Goal: Transaction & Acquisition: Subscribe to service/newsletter

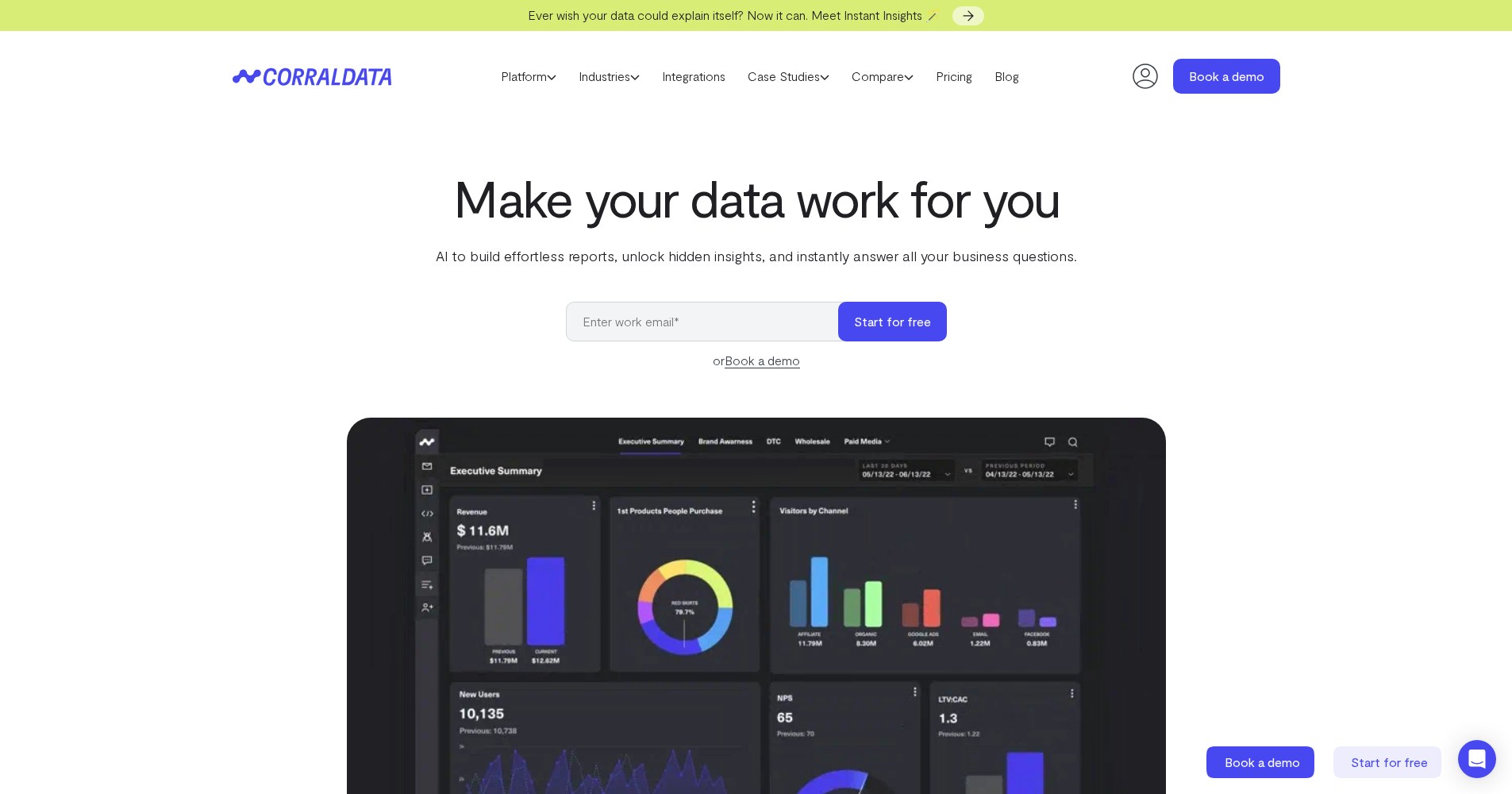
click at [641, 323] on input "email" at bounding box center [710, 322] width 288 height 40
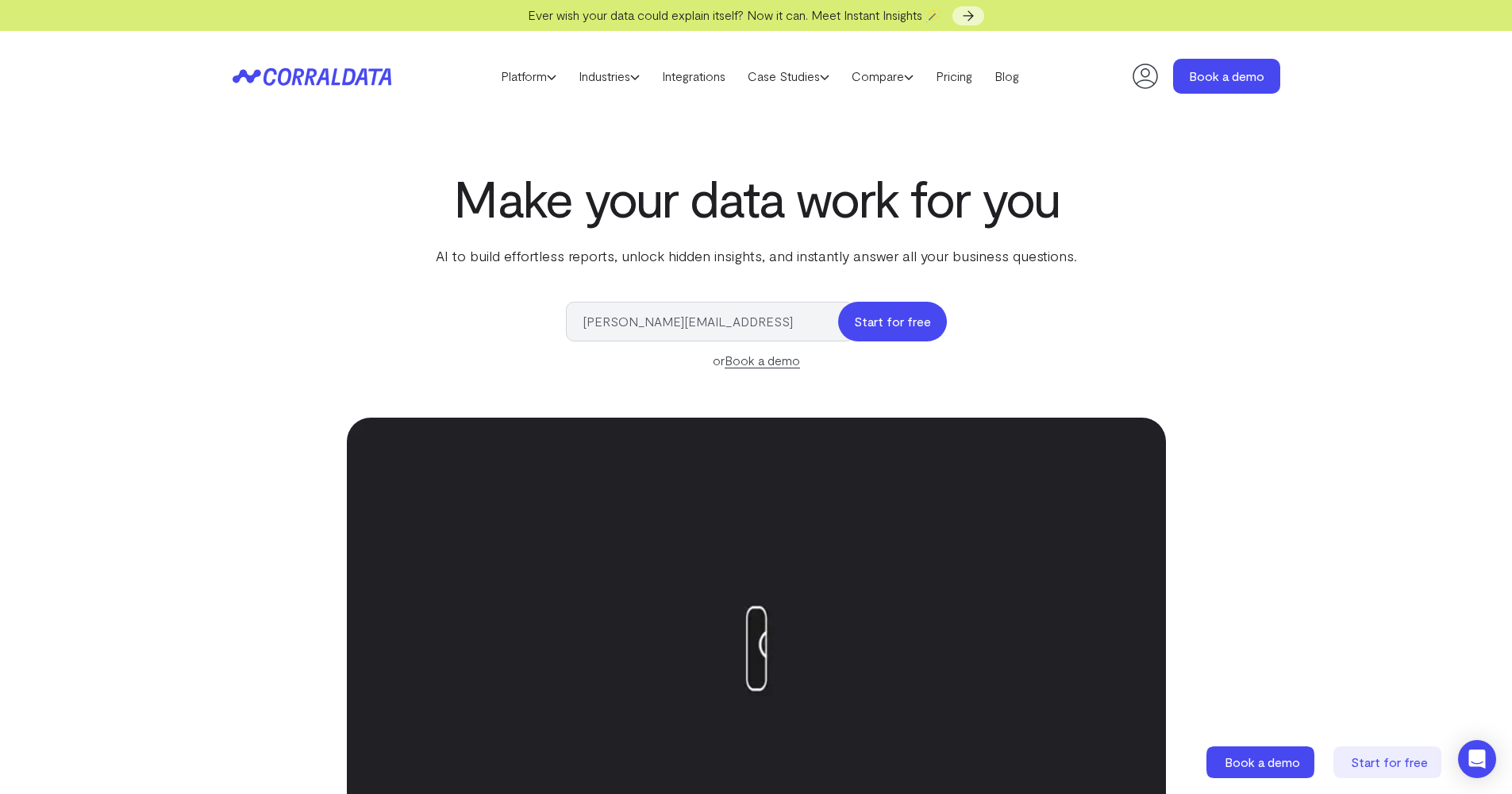
type input "[PERSON_NAME][EMAIL_ADDRESS]"
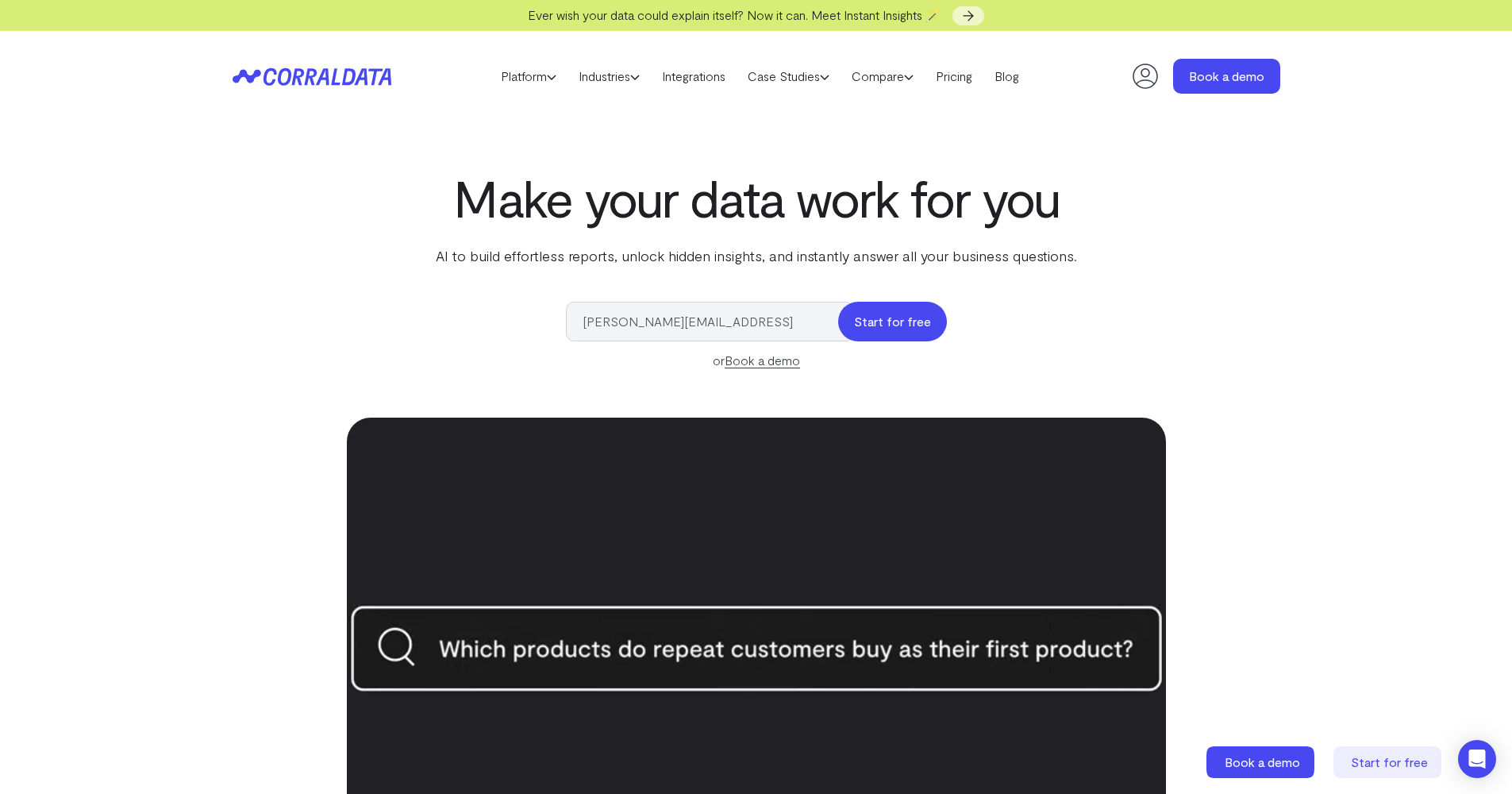
click at [913, 319] on button "Start for free" at bounding box center [892, 322] width 108 height 40
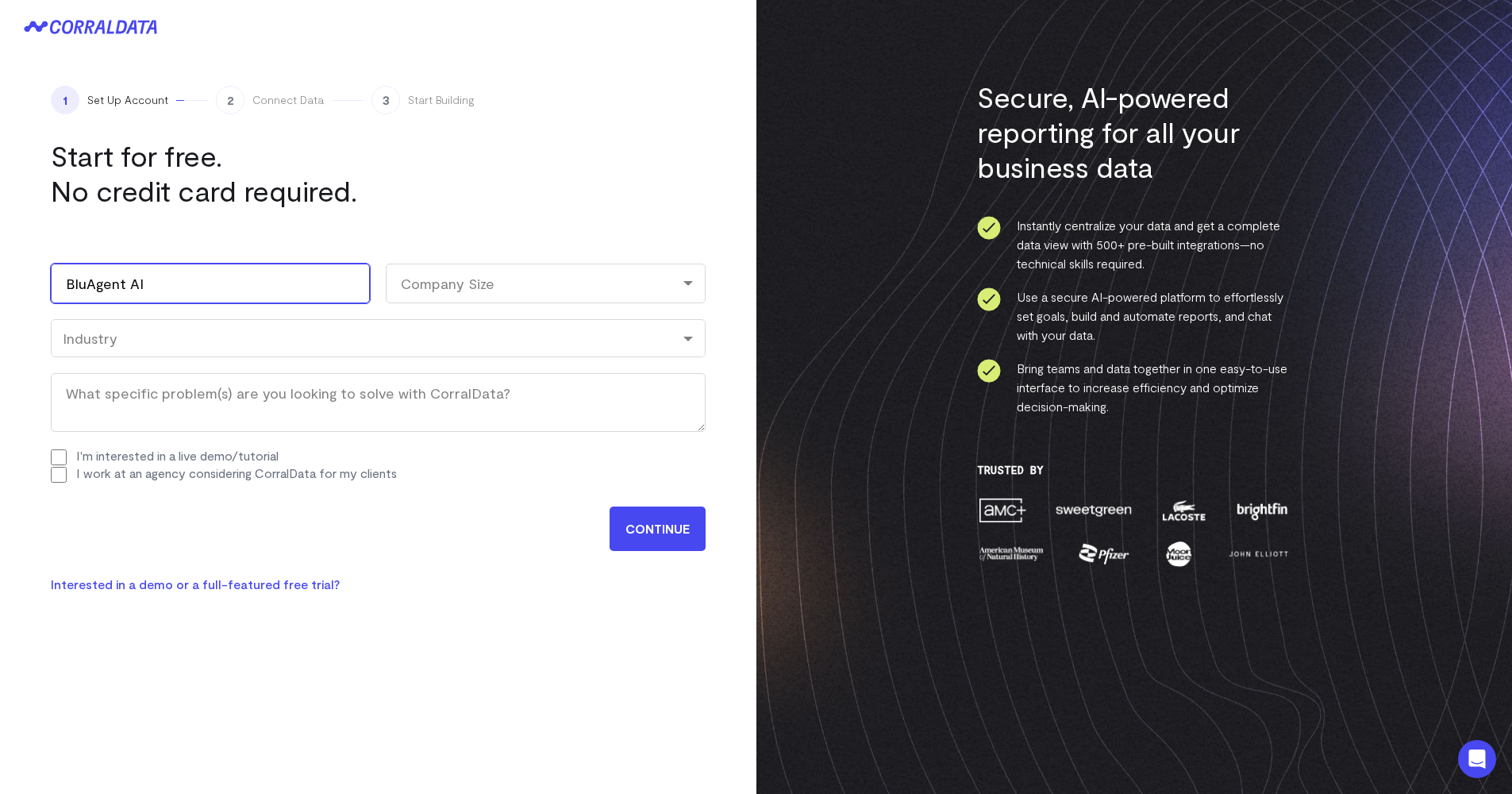
type input "BluAgent AI"
click at [588, 269] on div "Company Size" at bounding box center [544, 283] width 319 height 40
click at [544, 353] on li "1-10" at bounding box center [544, 352] width 319 height 33
select select "1-10"
click at [146, 342] on div "Industry" at bounding box center [378, 338] width 630 height 17
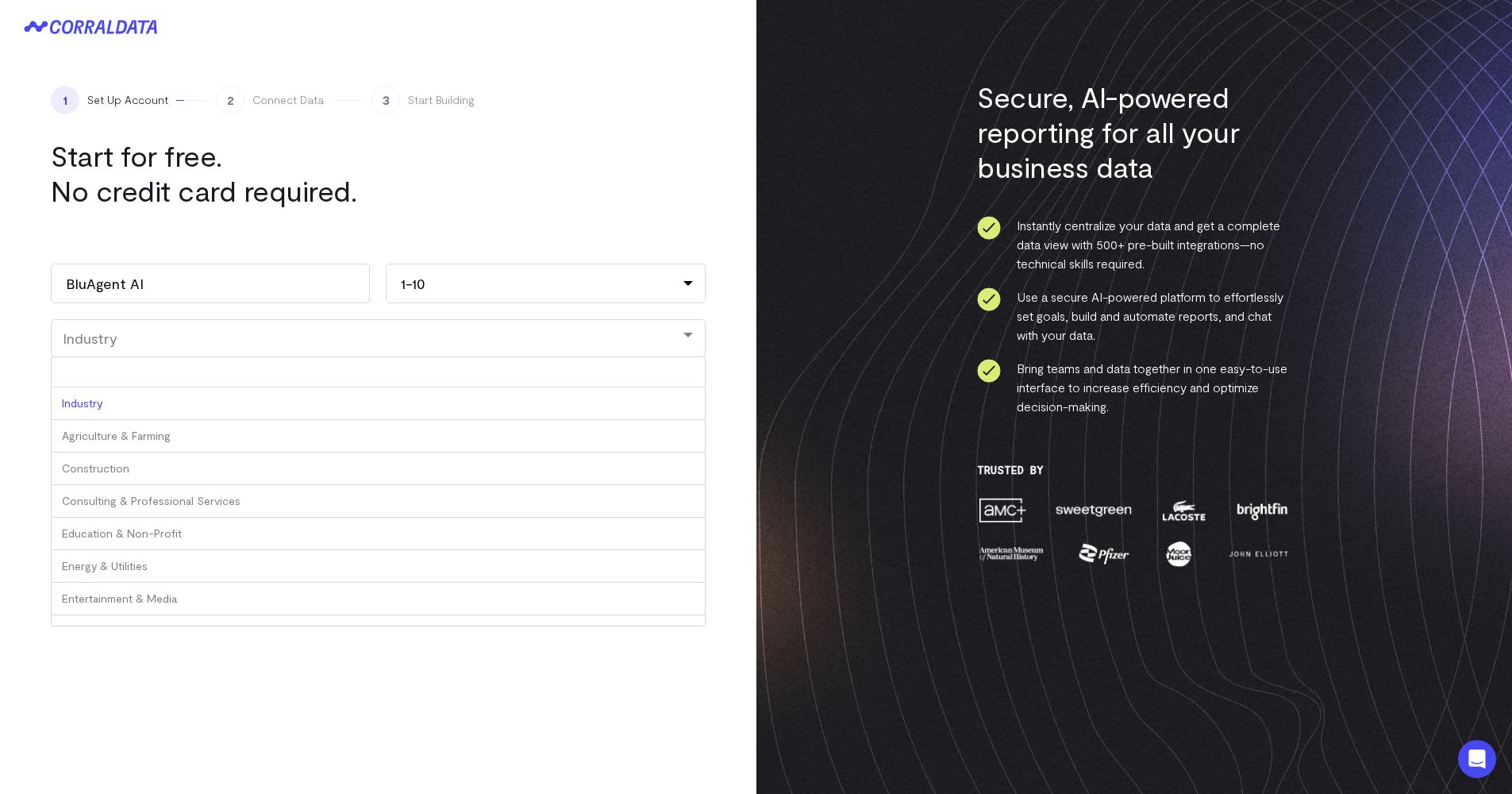
type input "C"
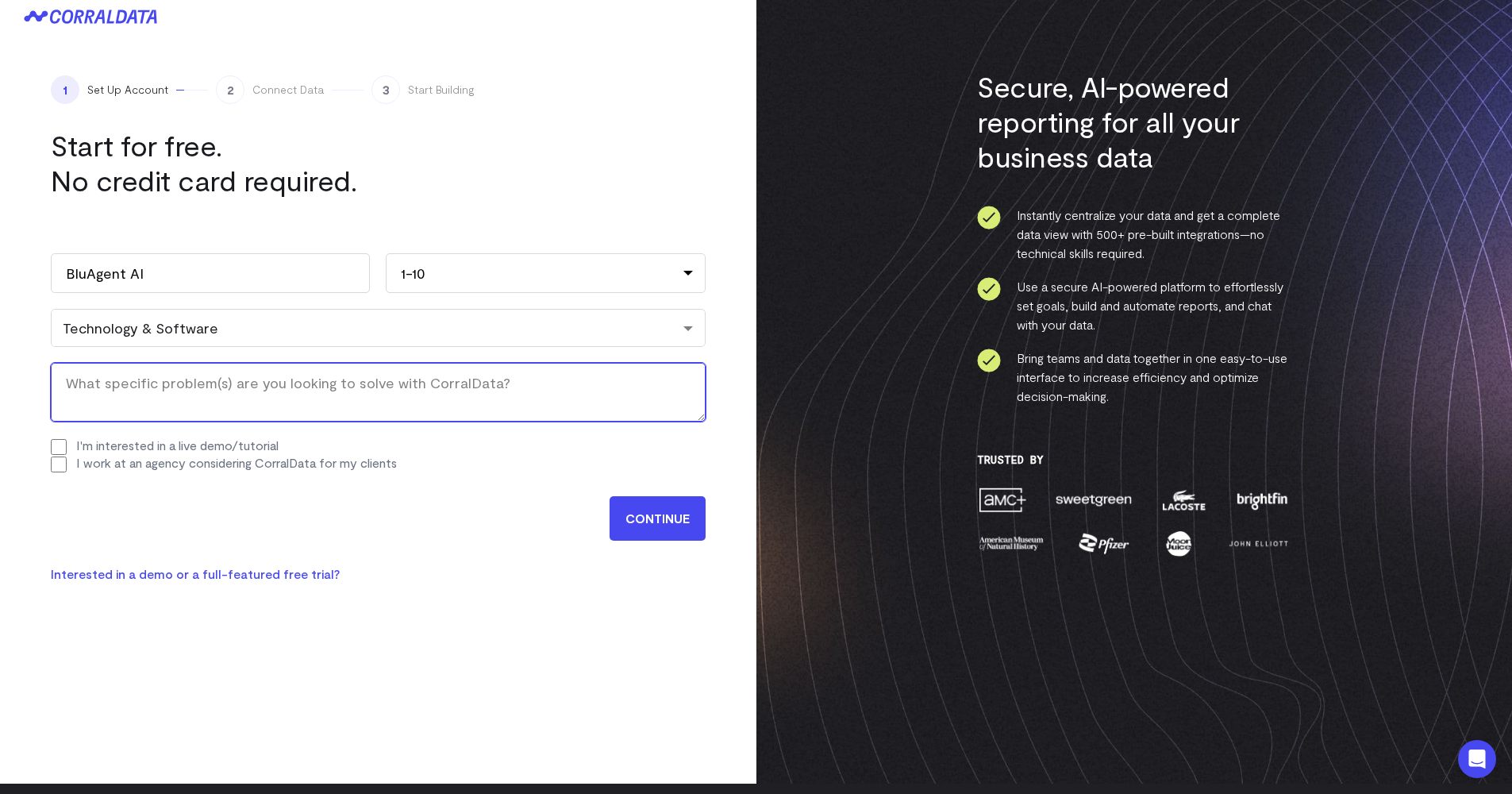
click at [266, 396] on textarea "What specific problem(s) are you looking to solve with CorralData? (Required)" at bounding box center [378, 392] width 655 height 58
type textarea "Helping customers see their cyber security outcomes from Agentic AI intelligent…"
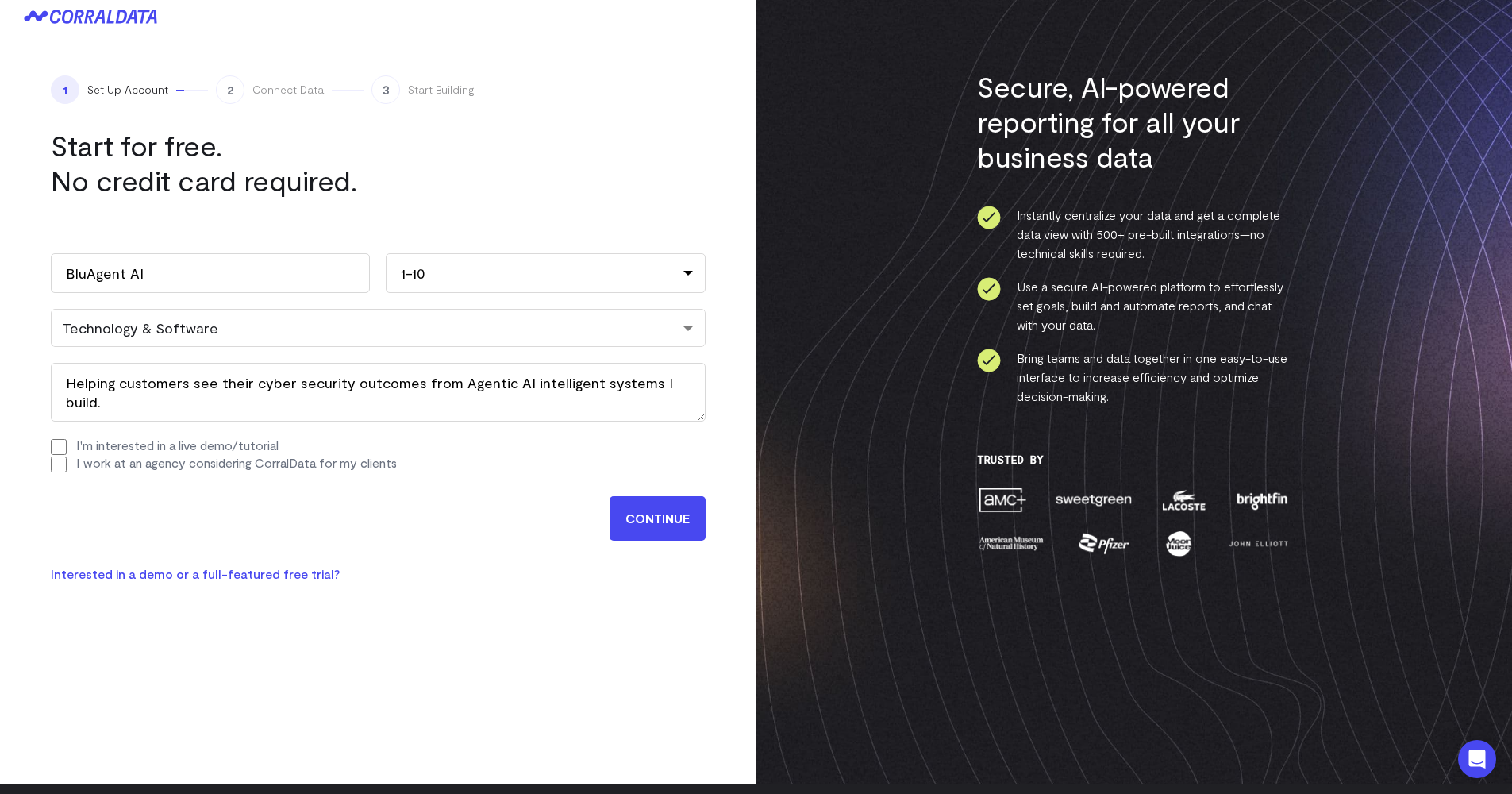
click at [161, 445] on label "I'm interested in a live demo/tutorial" at bounding box center [177, 445] width 202 height 15
click at [66, 445] on input "I'm interested in a live demo/tutorial" at bounding box center [58, 446] width 15 height 15
checkbox input "true"
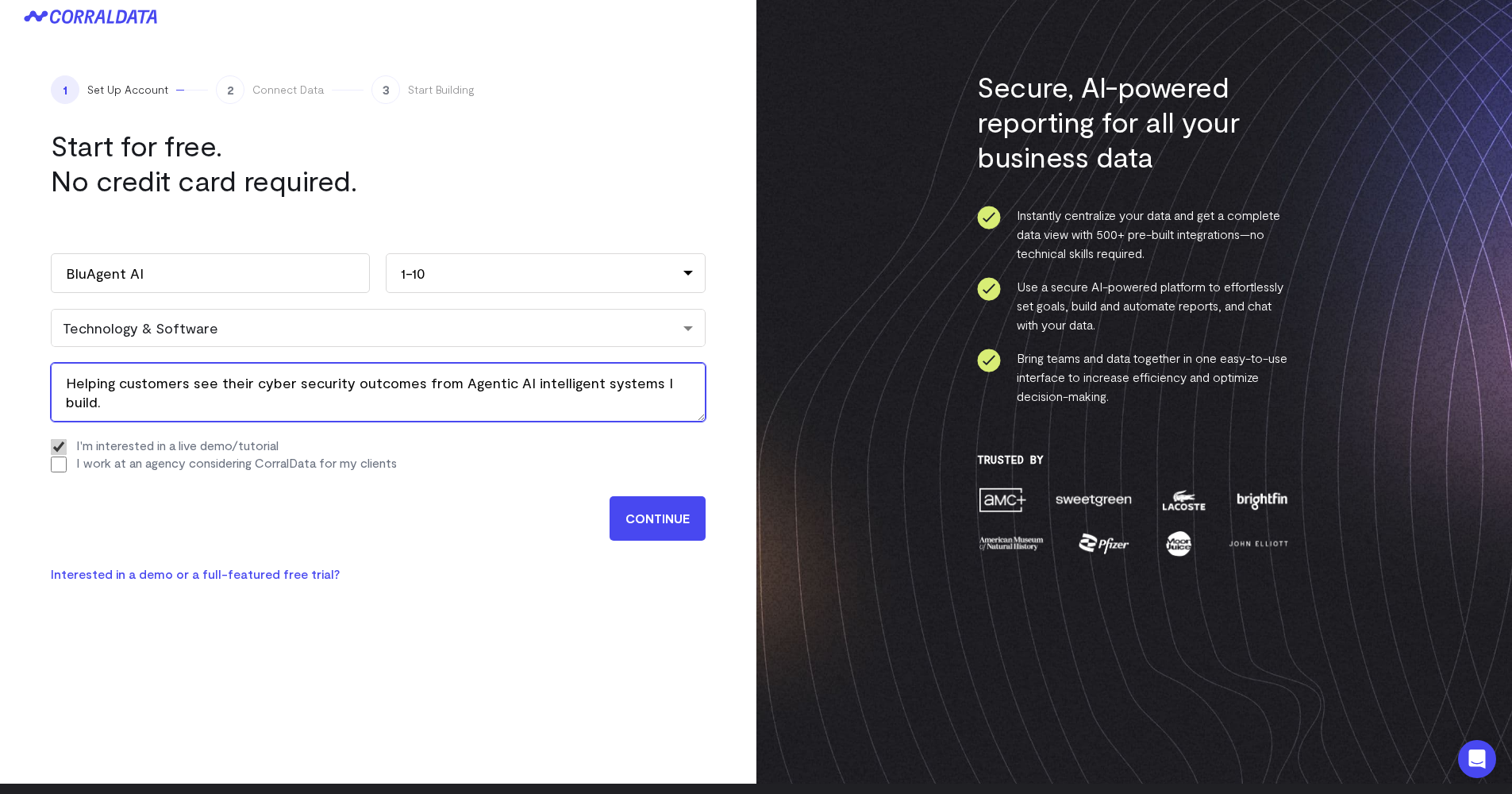
click at [213, 387] on textarea "Helping customers see their cyber security outcomes from Agentic AI intelligent…" at bounding box center [378, 392] width 655 height 58
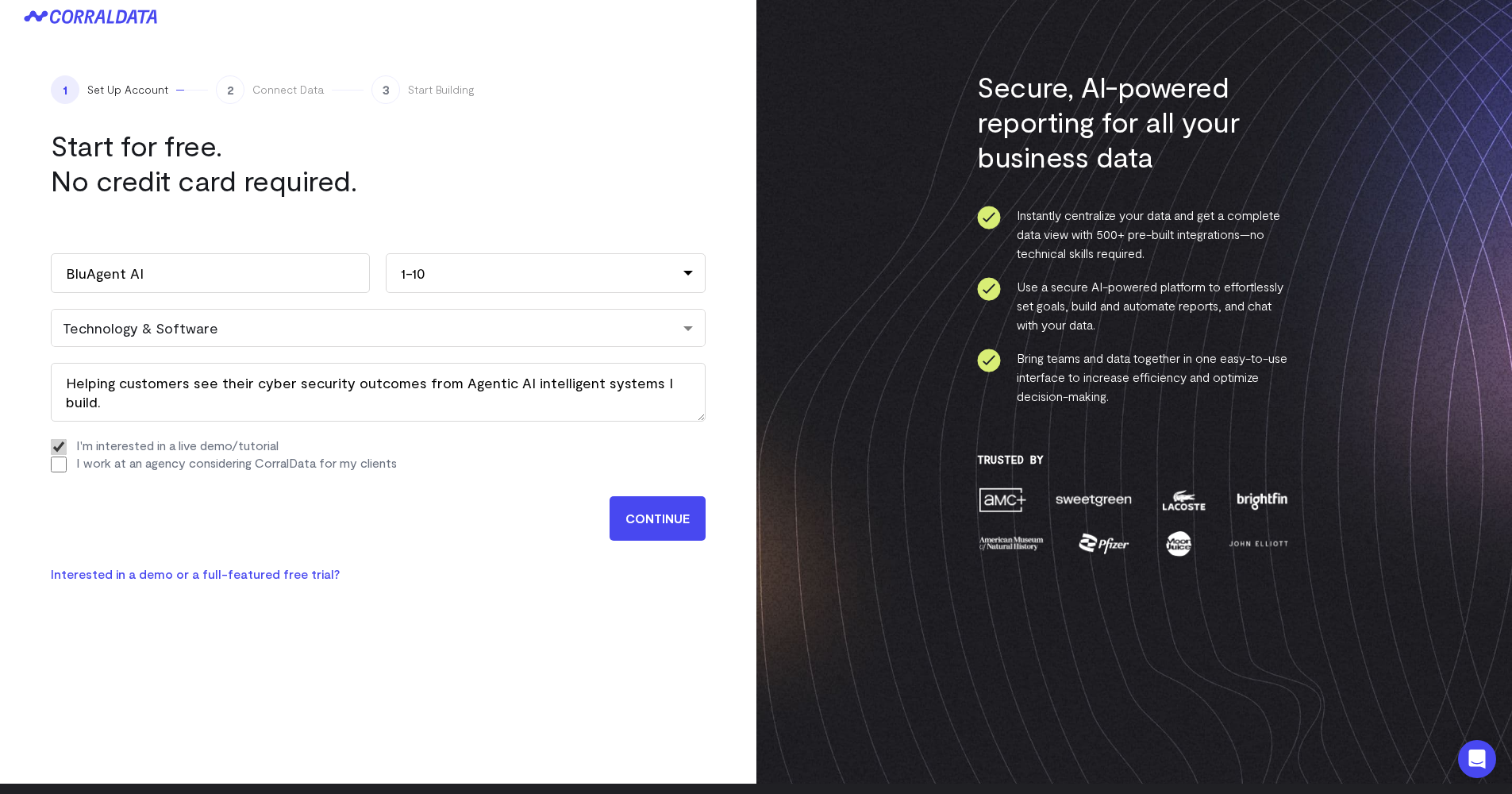
click at [160, 461] on label "I work at an agency considering CorralData for my clients" at bounding box center [237, 463] width 321 height 15
click at [66, 461] on input "I work at an agency considering CorralData for my clients" at bounding box center [58, 465] width 15 height 15
click at [161, 463] on label "I work at an agency considering CorralData for my clients" at bounding box center [237, 463] width 321 height 15
click at [66, 463] on input "I work at an agency considering CorralData for my clients" at bounding box center [58, 465] width 15 height 15
click at [160, 464] on label "I work at an agency considering CorralData for my clients" at bounding box center [237, 463] width 321 height 15
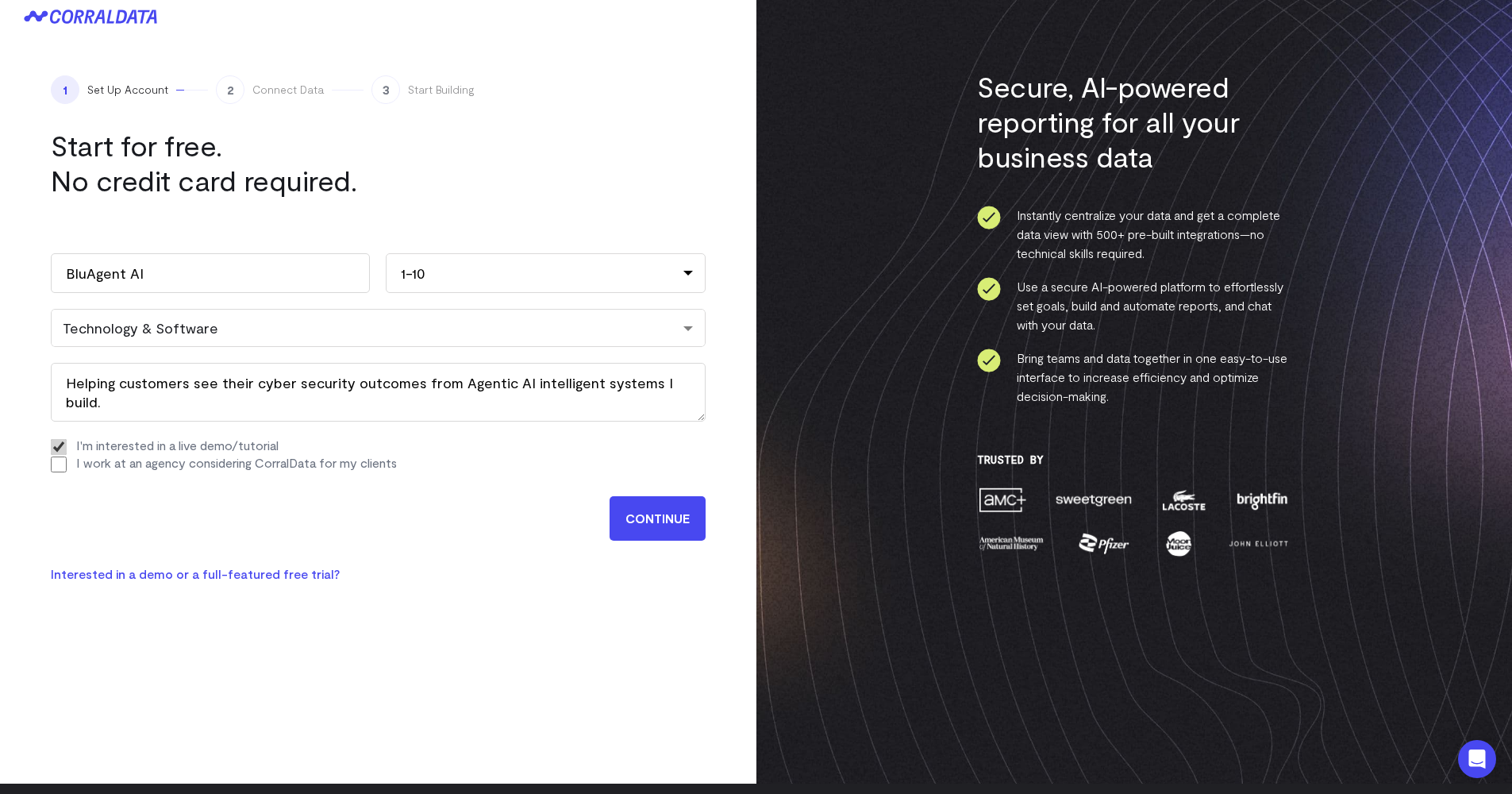
click at [66, 464] on input "I work at an agency considering CorralData for my clients" at bounding box center [58, 465] width 15 height 15
checkbox input "true"
click at [191, 442] on label "I'm interested in a live demo/tutorial" at bounding box center [177, 445] width 202 height 15
click at [66, 442] on input "I'm interested in a live demo/tutorial" at bounding box center [58, 446] width 15 height 15
checkbox input "false"
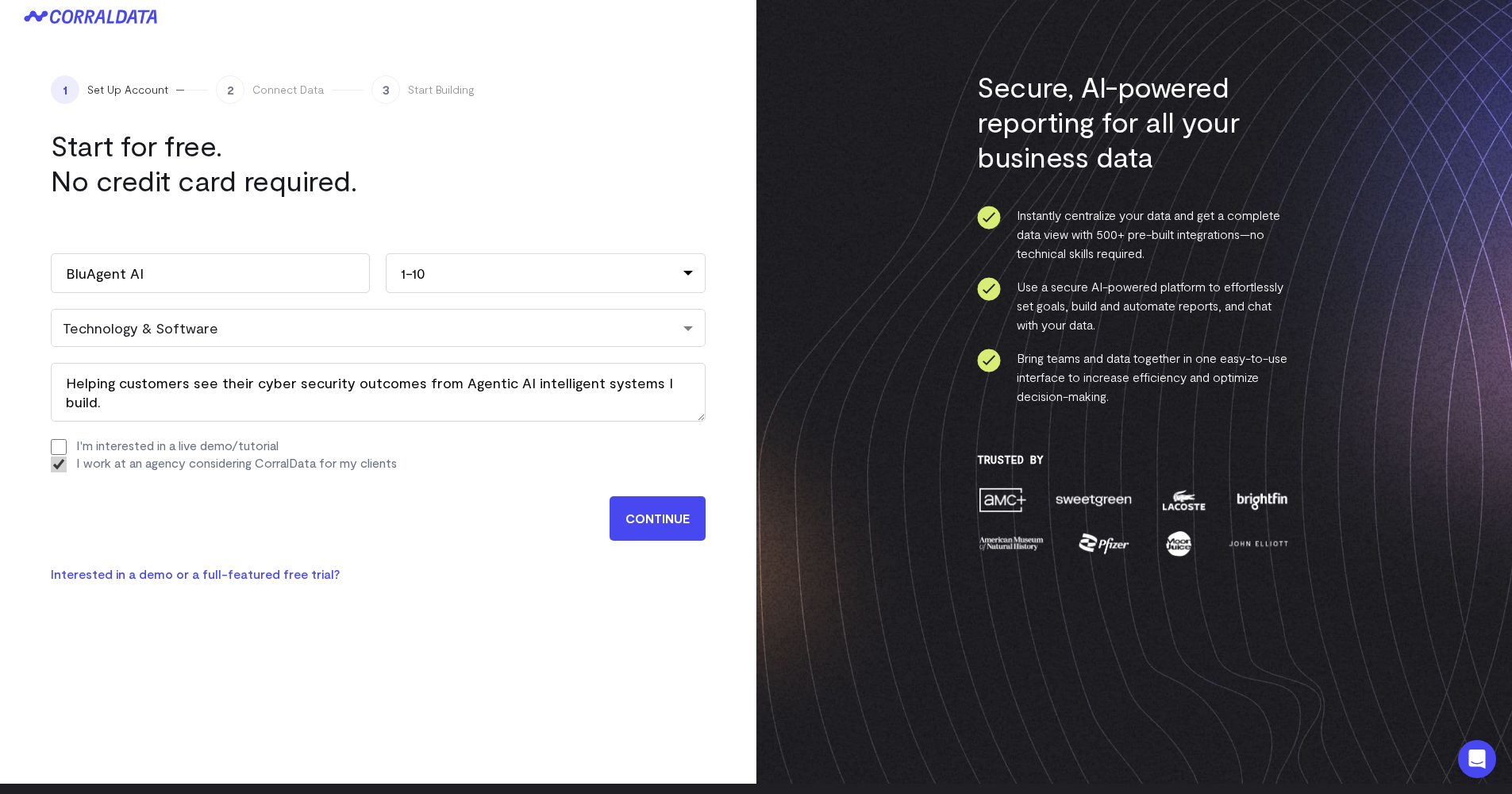
click at [651, 524] on input "CONTINUE" at bounding box center [658, 519] width 96 height 45
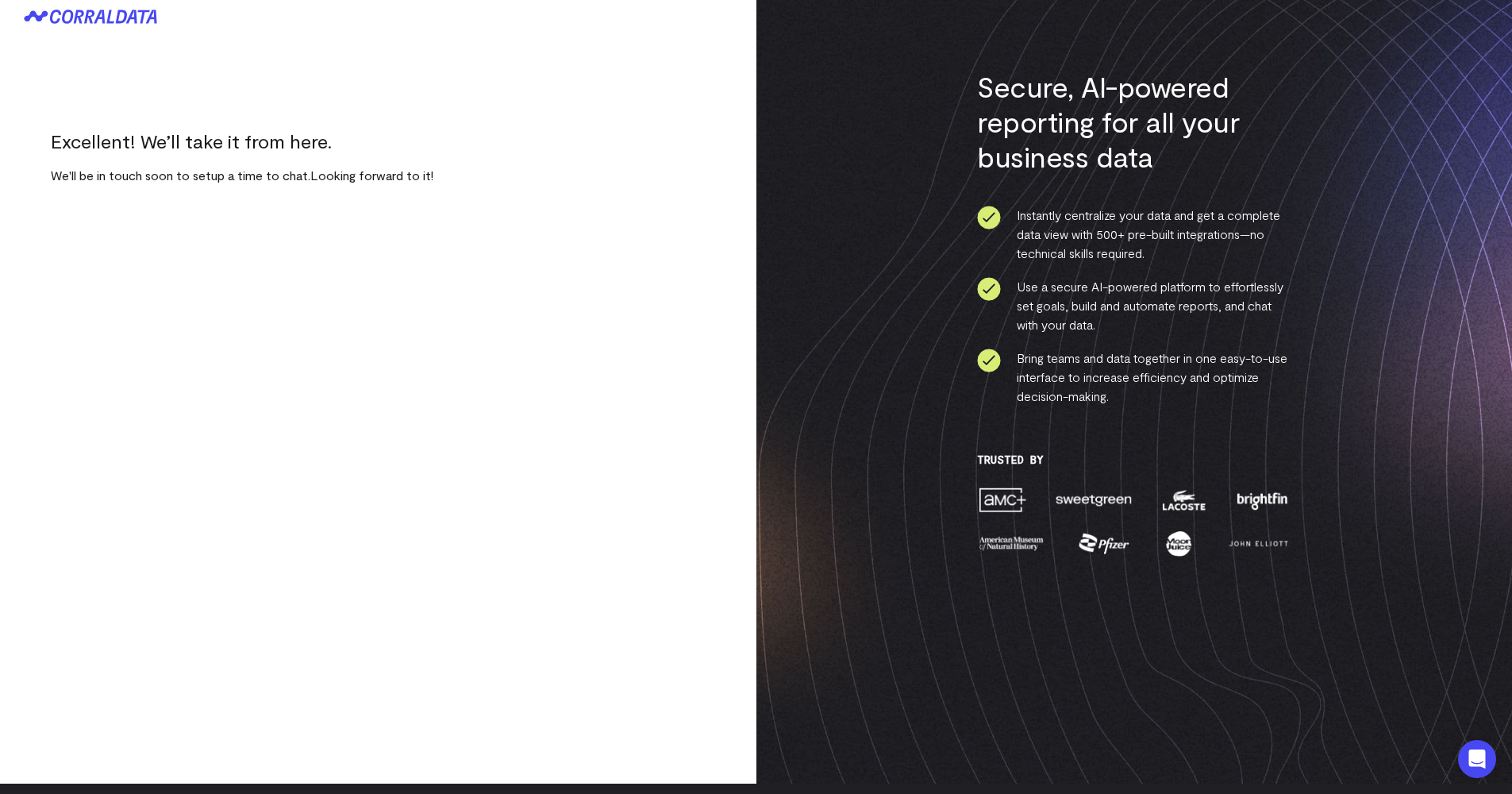
drag, startPoint x: 1128, startPoint y: 290, endPoint x: 1140, endPoint y: 325, distance: 37.0
click at [1140, 325] on li "Use a secure AI-powered platform to effortlessly set goals, build and automate …" at bounding box center [1134, 305] width 313 height 57
click at [1129, 360] on li "Bring teams and data together in one easy-to-use interface to increase efficien…" at bounding box center [1134, 377] width 313 height 57
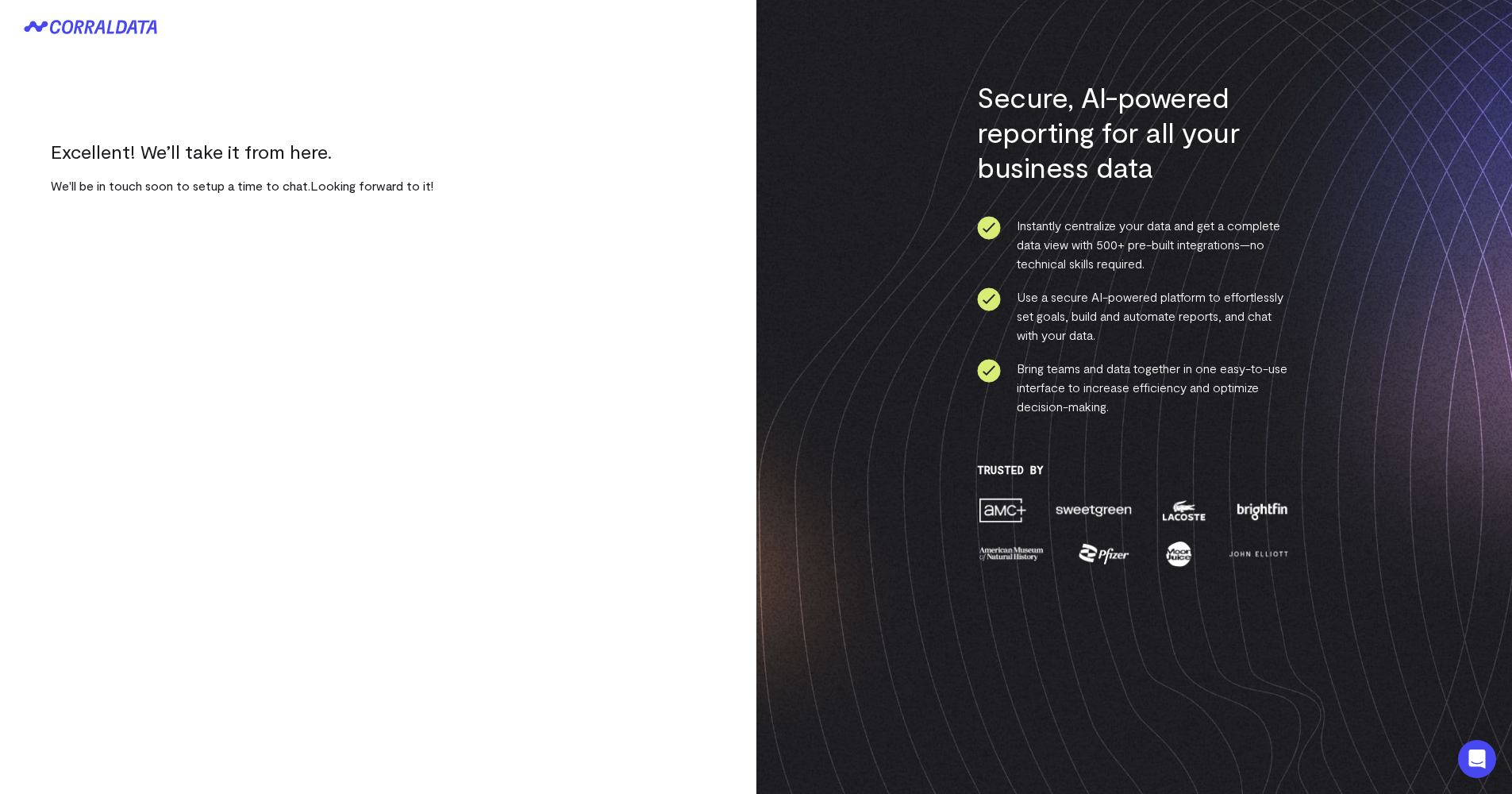
click at [95, 28] on icon at bounding box center [90, 27] width 133 height 15
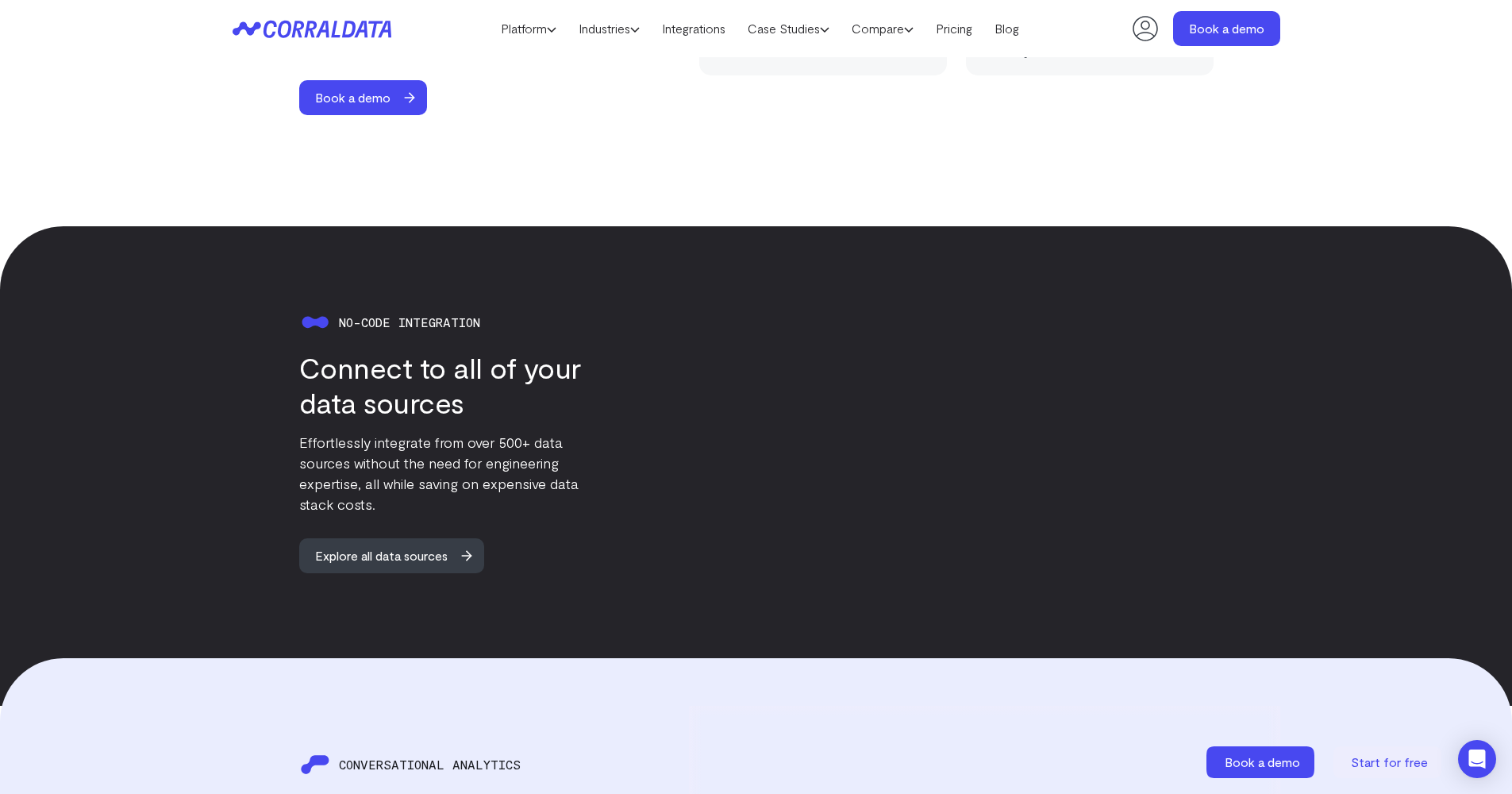
scroll to position [1333, 0]
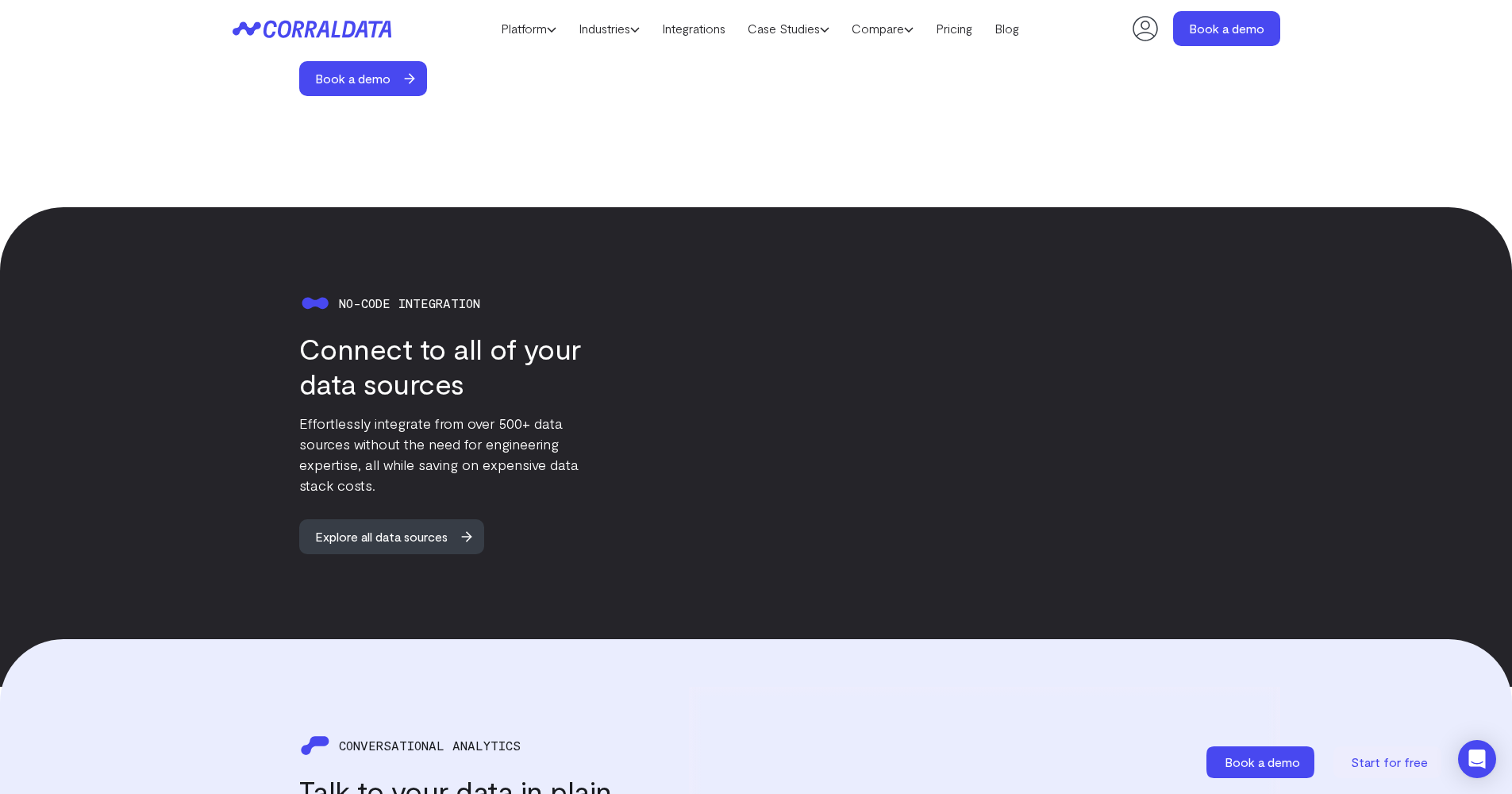
click at [990, 400] on video at bounding box center [984, 421] width 591 height 333
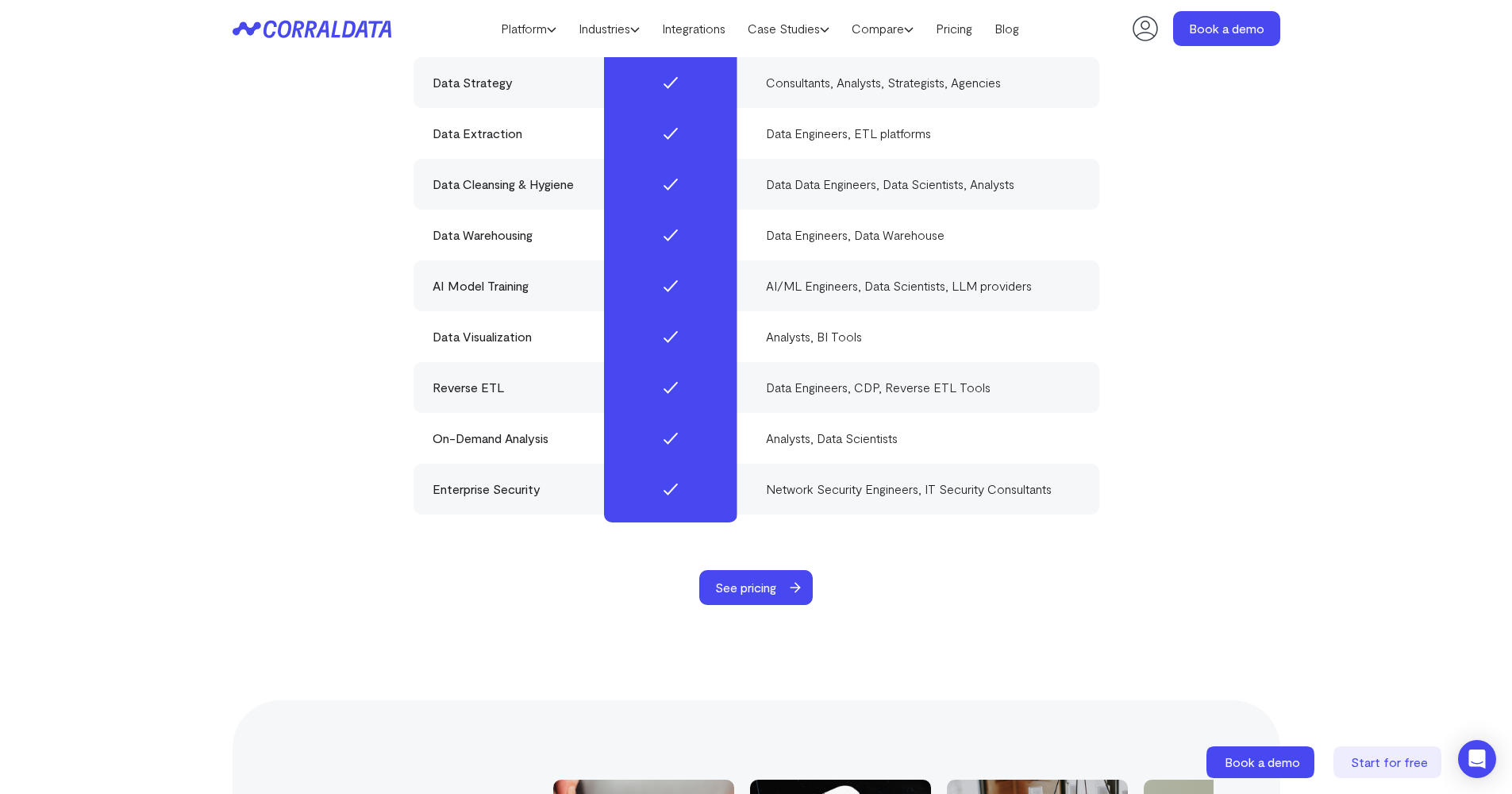
scroll to position [4853, 0]
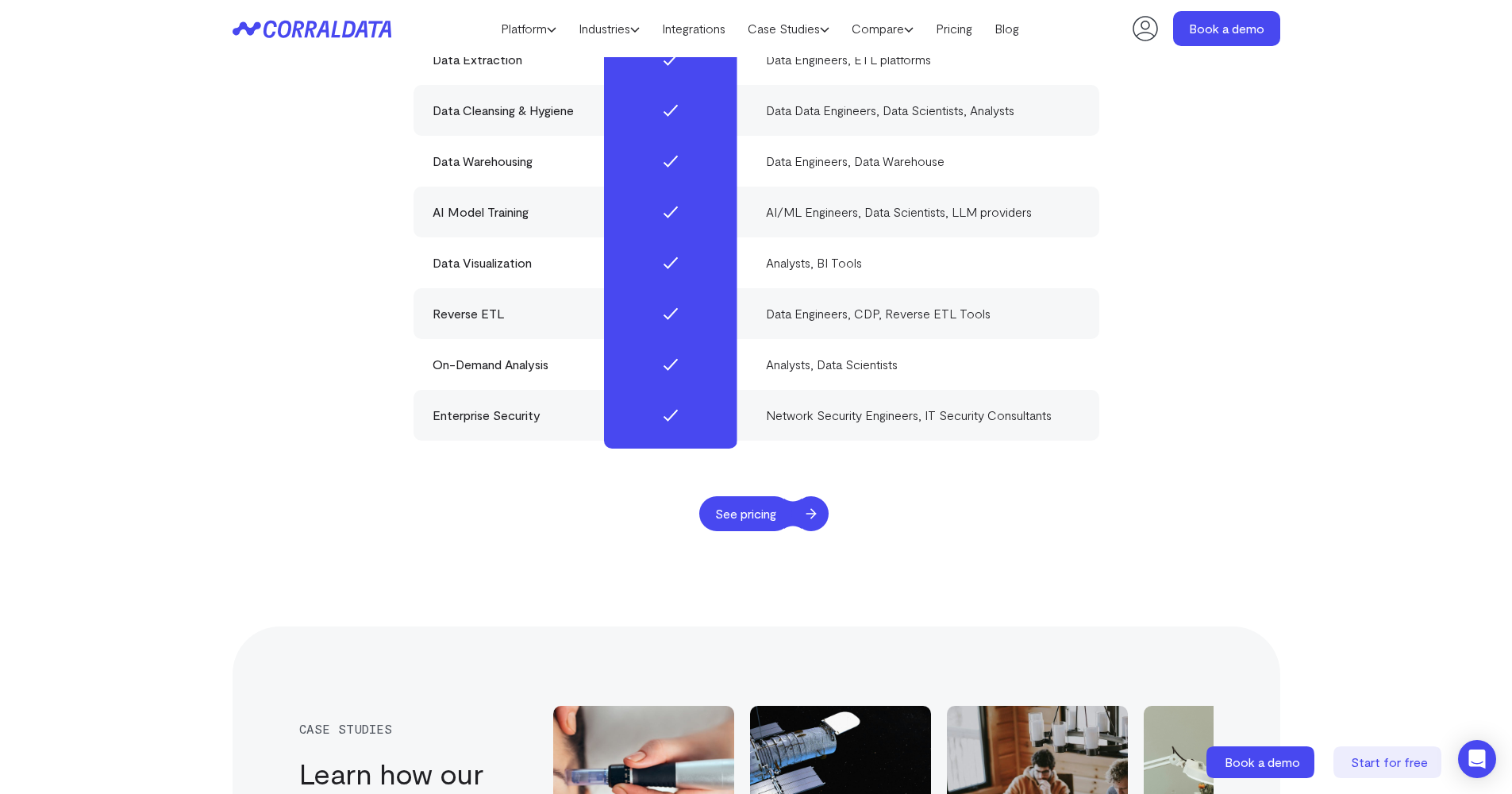
click at [766, 497] on span "See pricing" at bounding box center [746, 514] width 93 height 35
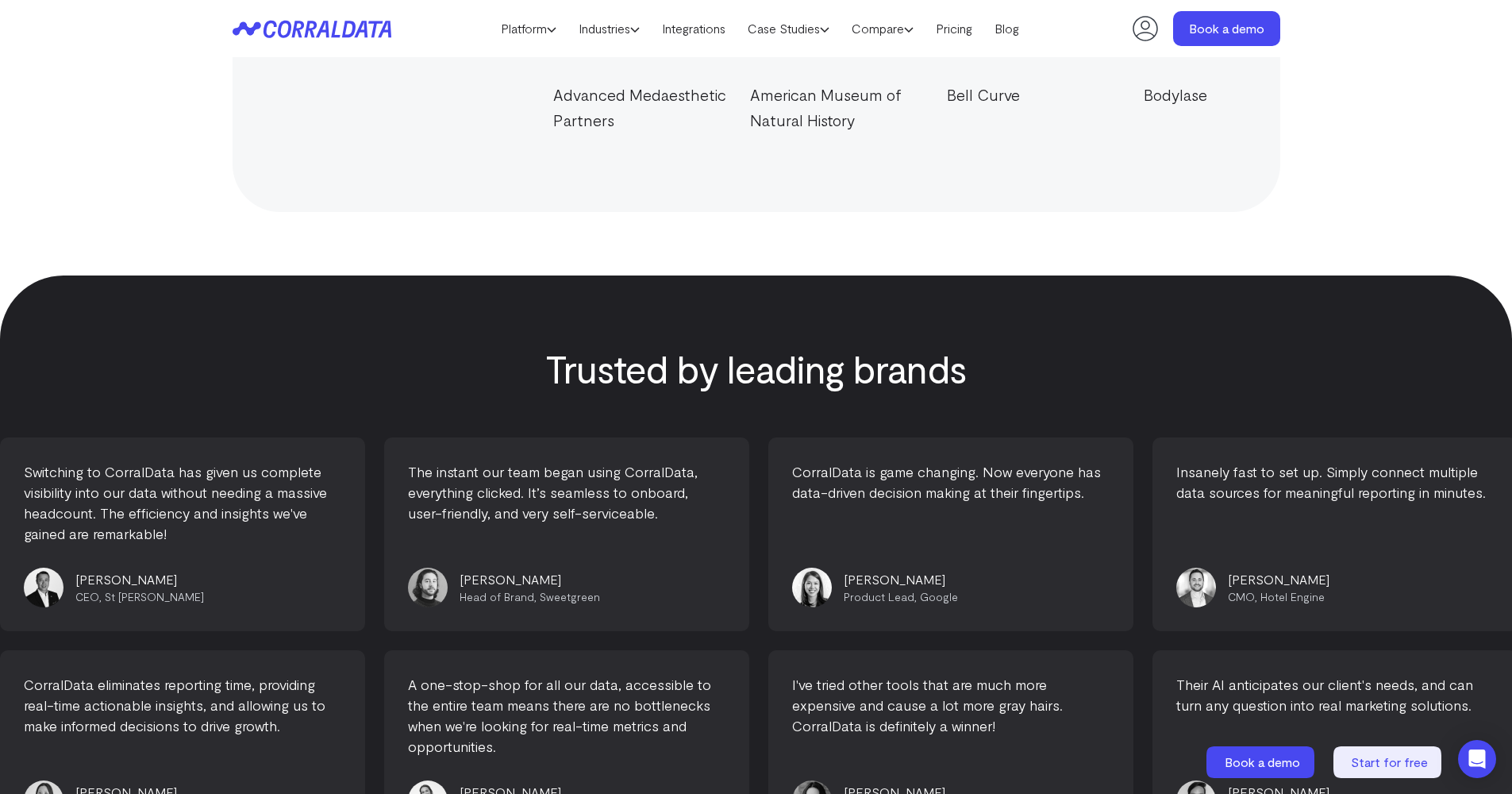
scroll to position [5918, 0]
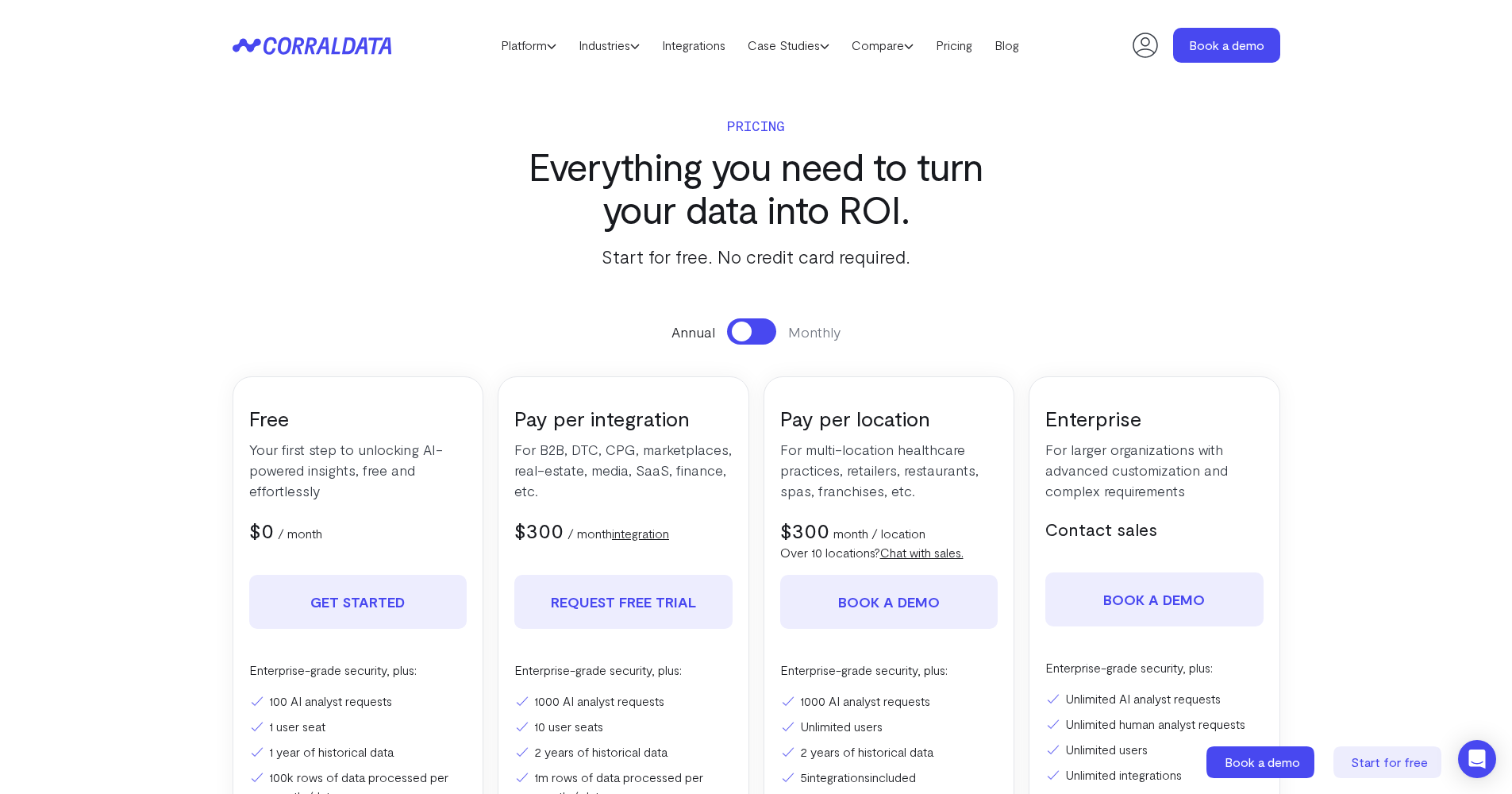
click at [754, 333] on button at bounding box center [751, 331] width 49 height 26
click at [753, 333] on span at bounding box center [761, 331] width 20 height 20
click at [753, 333] on button at bounding box center [751, 331] width 49 height 26
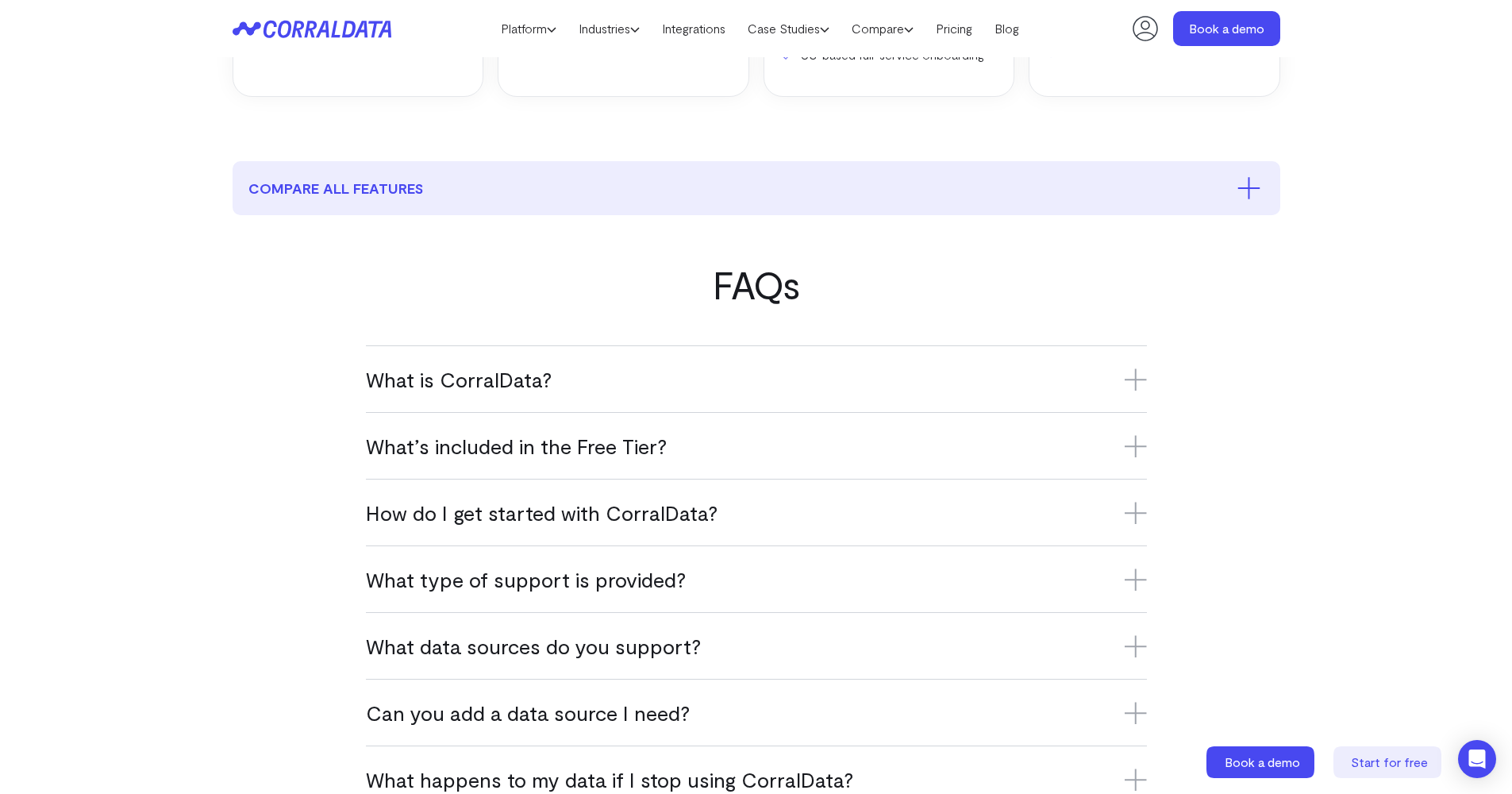
scroll to position [815, 0]
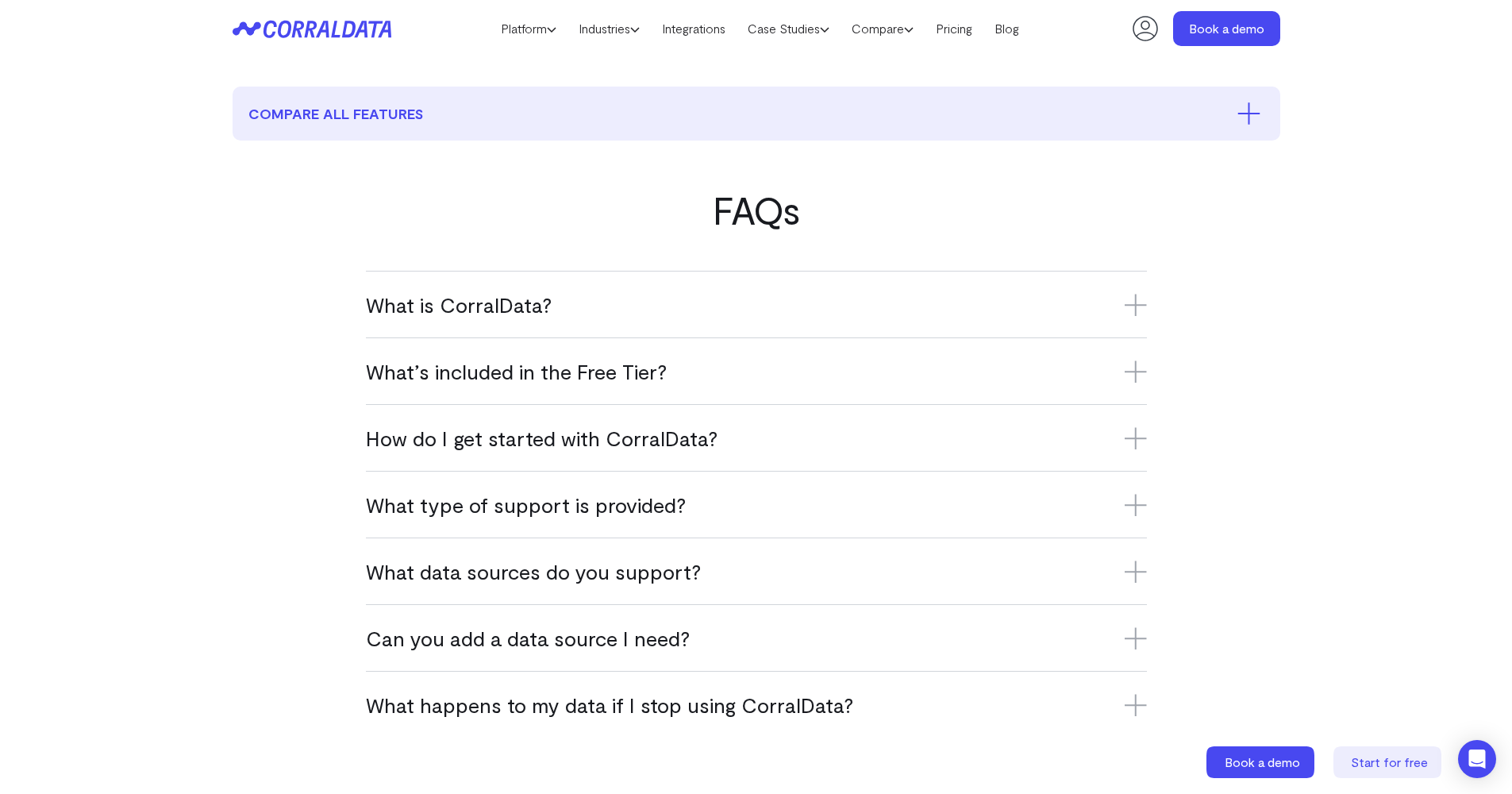
click at [600, 445] on h3 "How do I get started with CorralData?" at bounding box center [756, 438] width 781 height 26
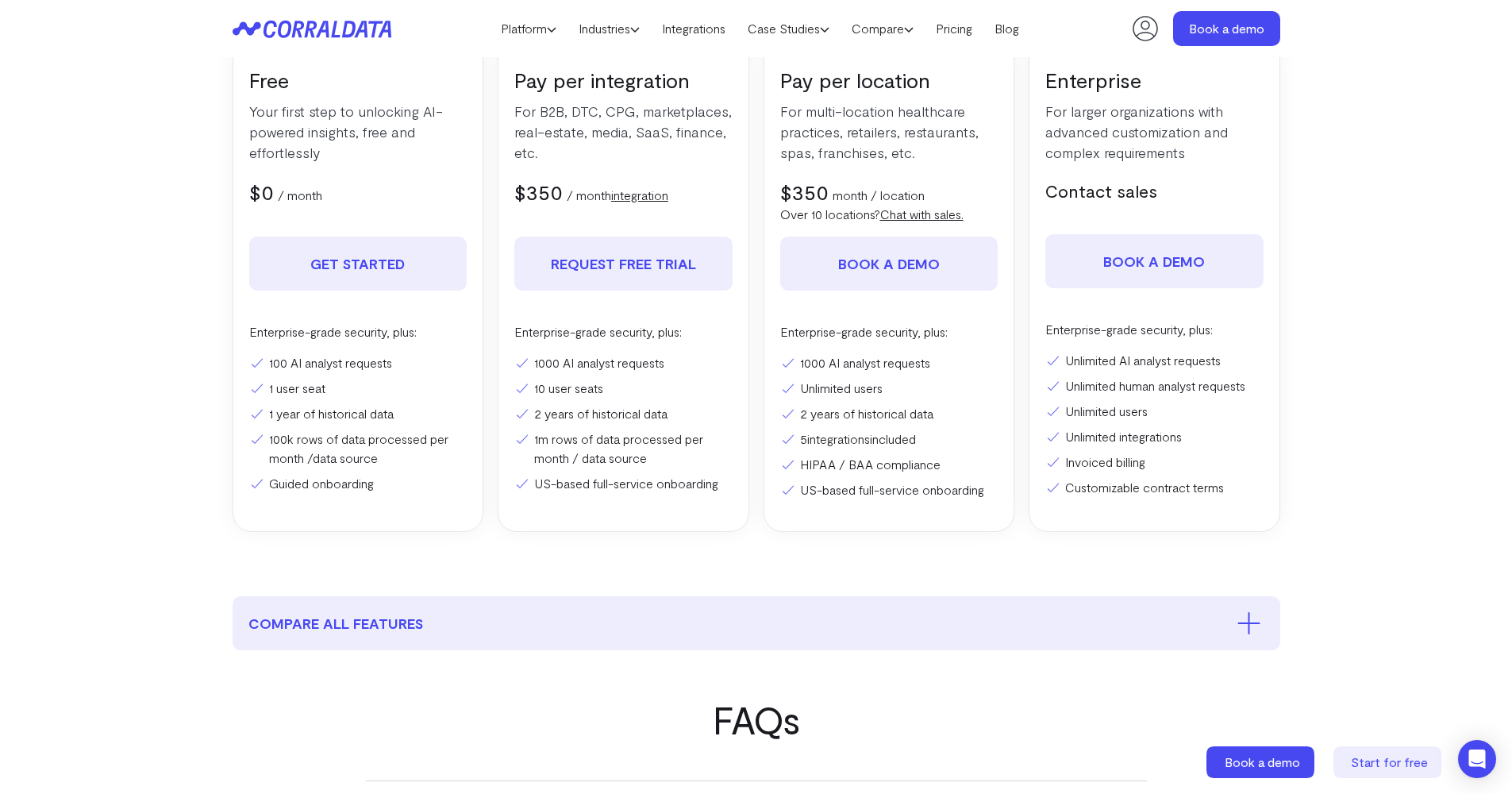
scroll to position [350, 0]
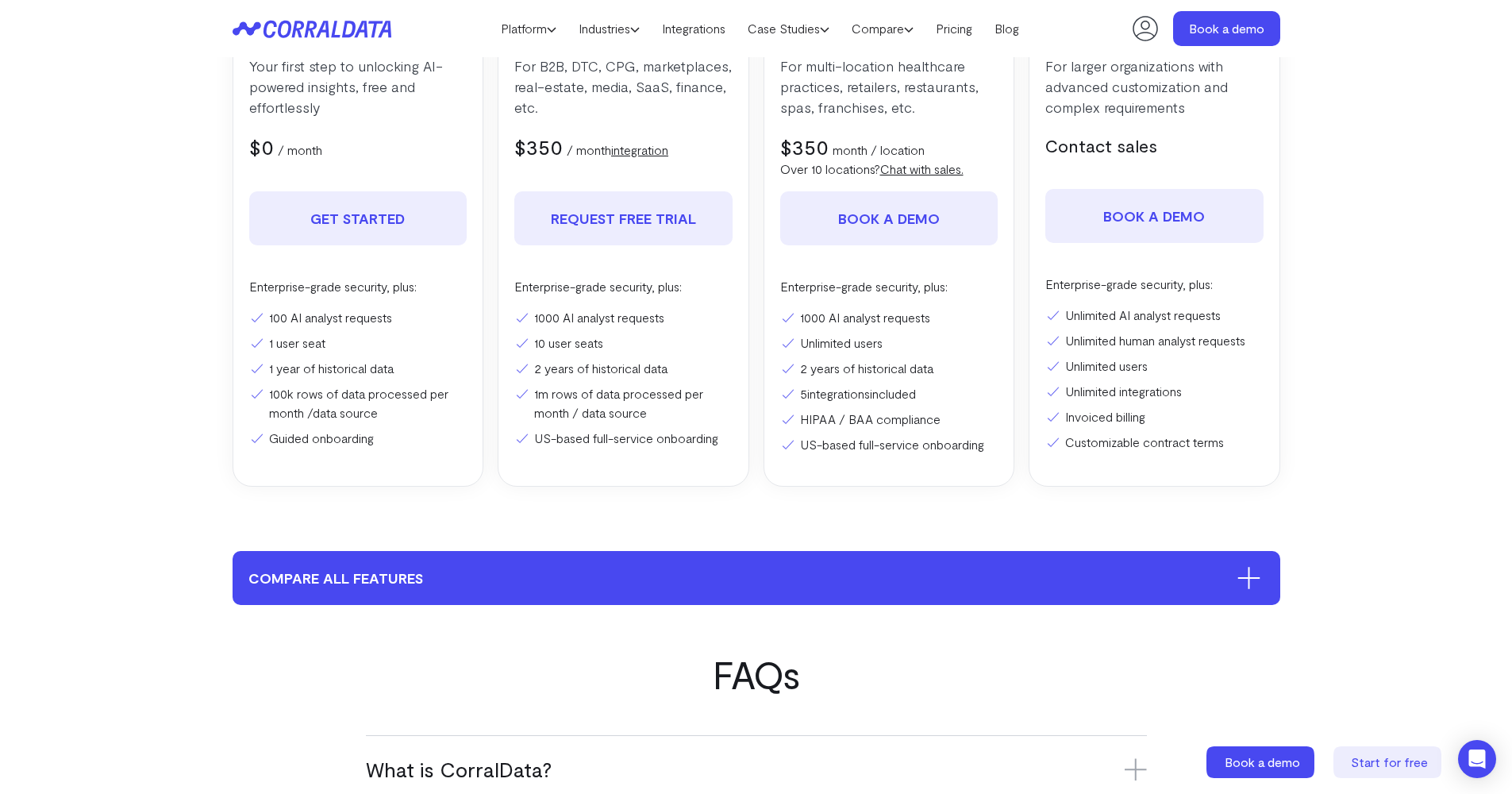
click at [667, 590] on button "compare all features" at bounding box center [756, 577] width 1048 height 54
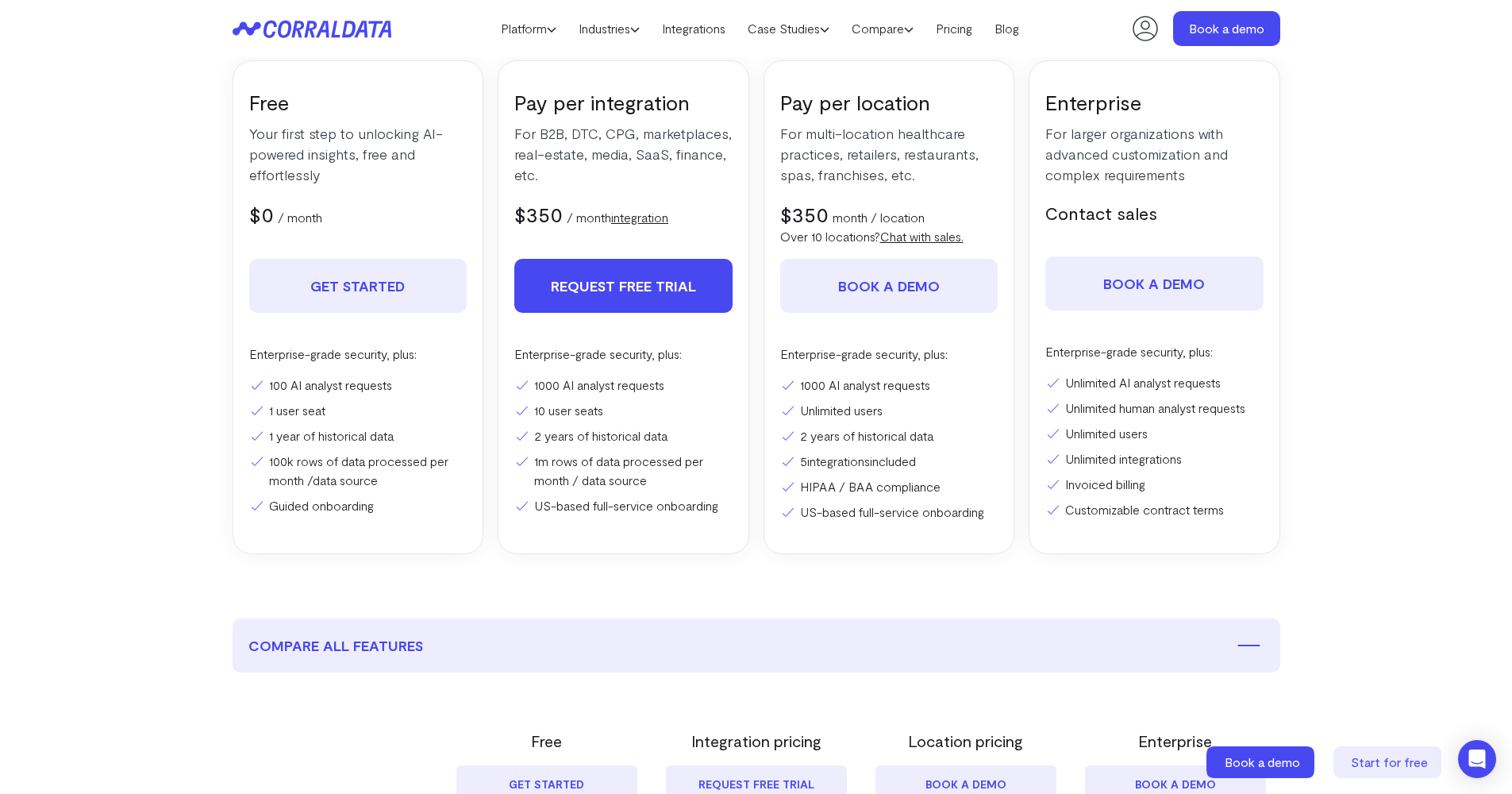
scroll to position [272, 0]
